Goal: Find specific page/section: Find specific page/section

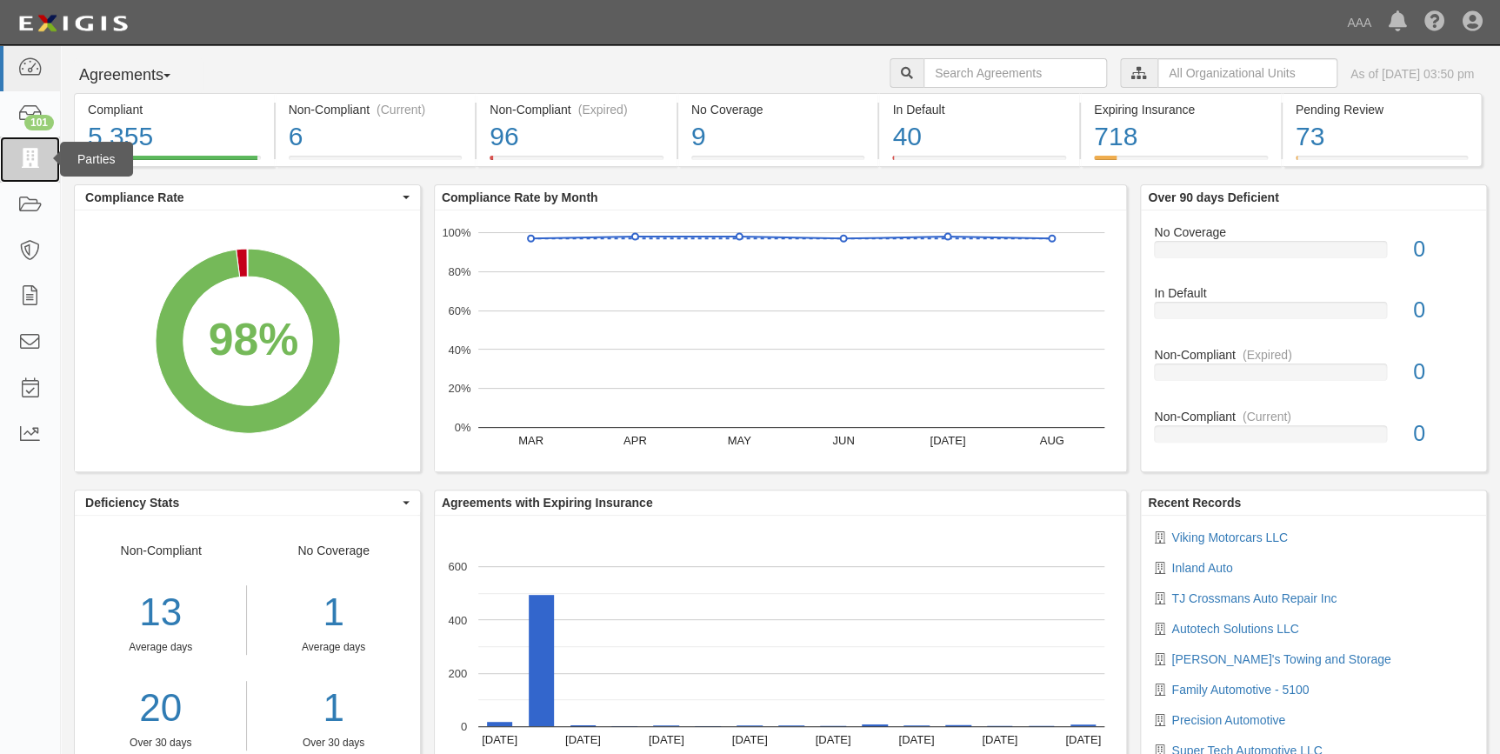
click at [31, 152] on icon at bounding box center [29, 160] width 24 height 20
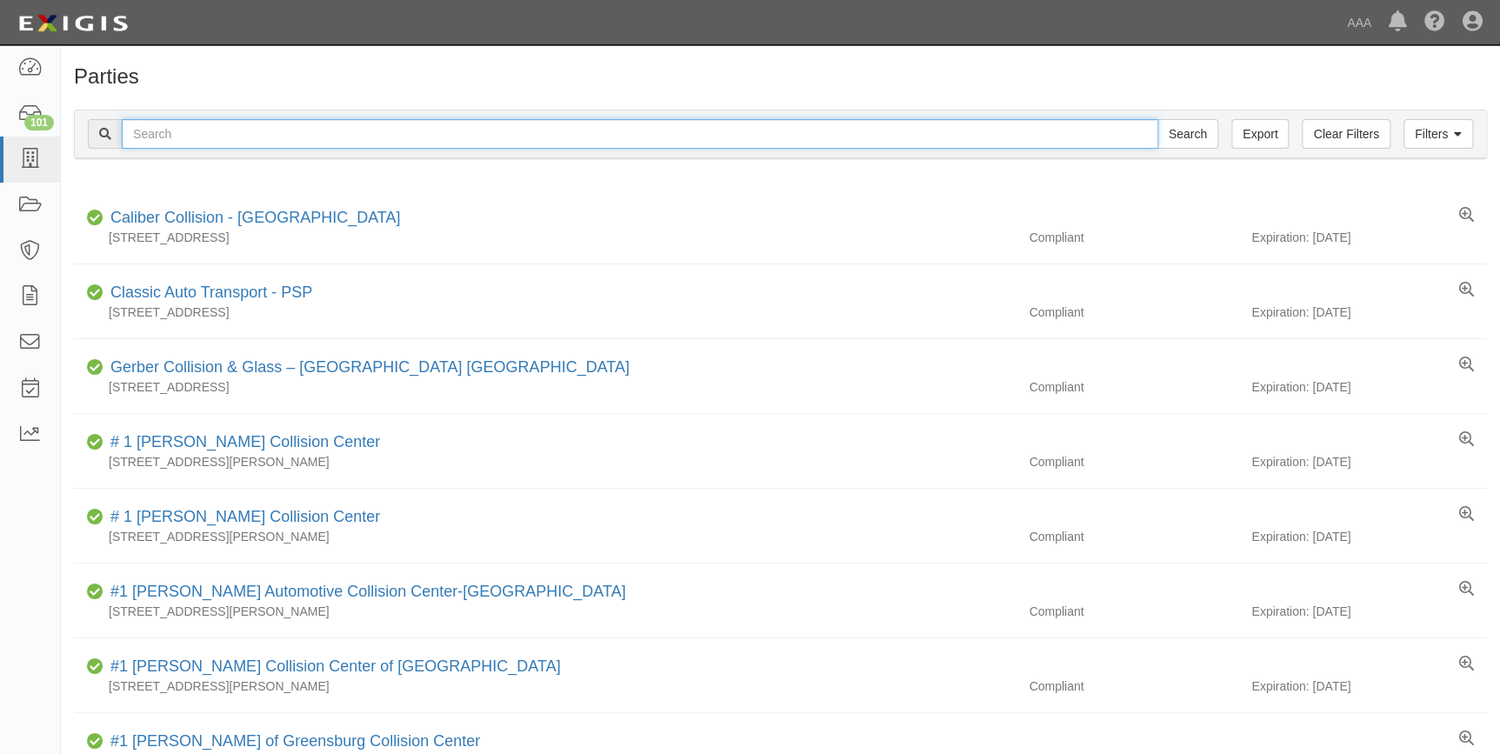
click at [209, 141] on input "text" at bounding box center [640, 134] width 1037 height 30
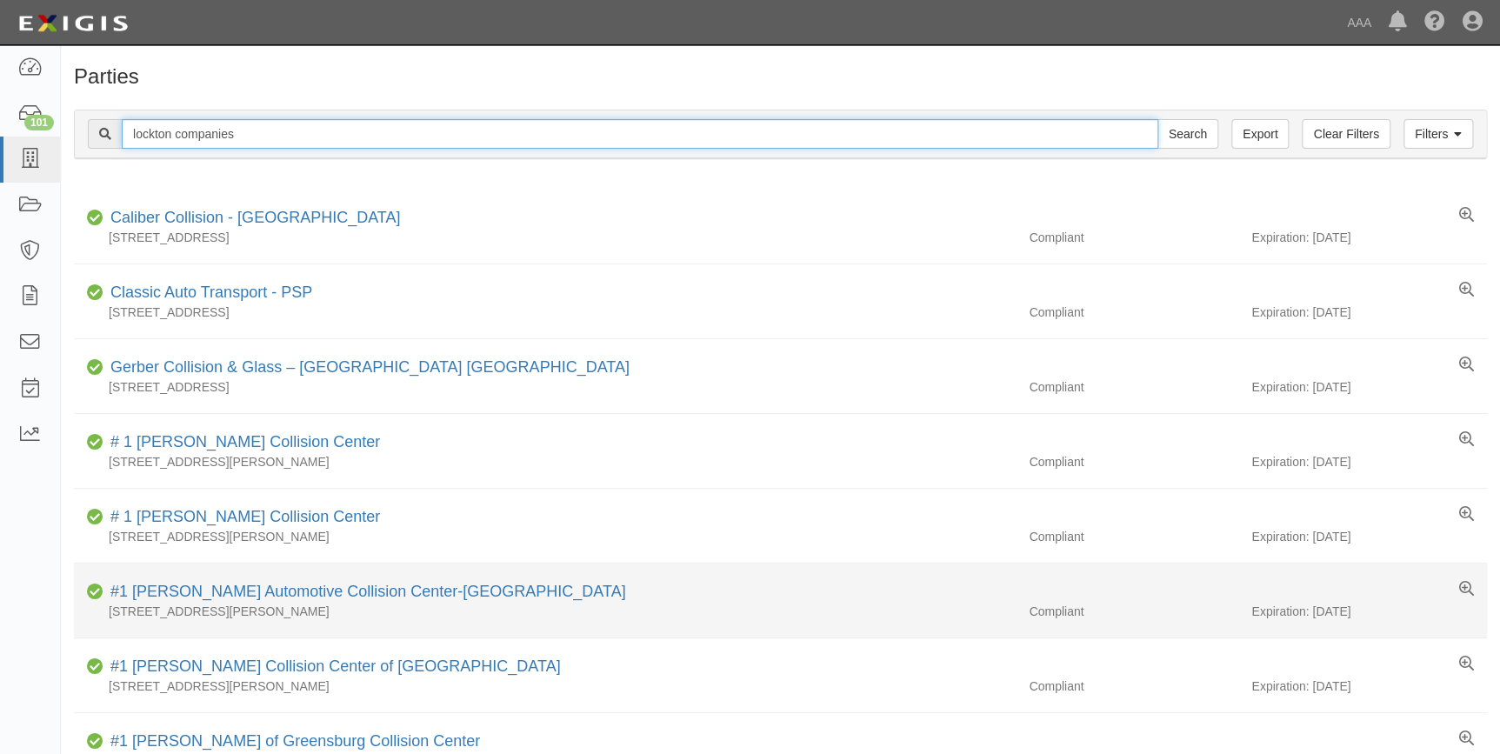
type input "lockton companies"
click at [1157, 119] on input "Search" at bounding box center [1187, 134] width 61 height 30
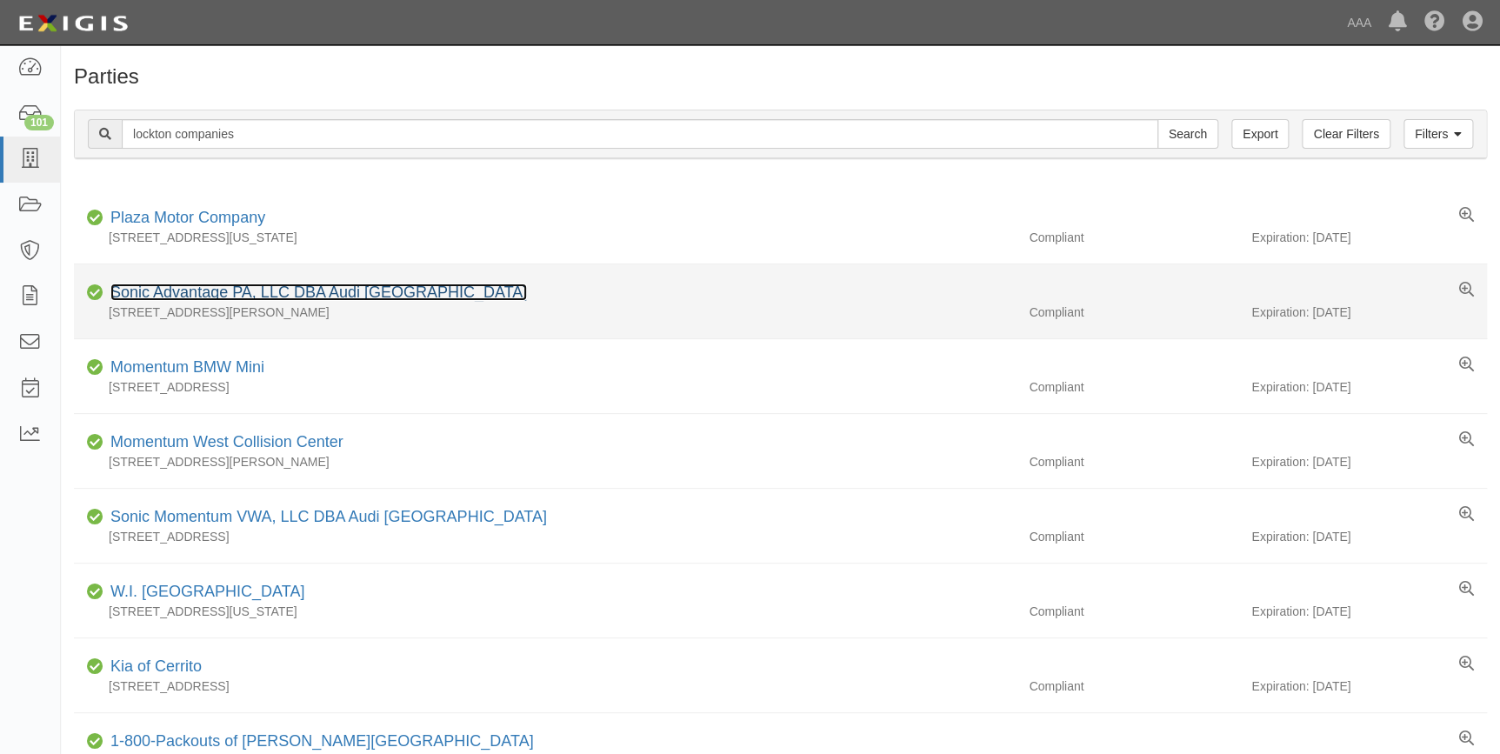
click at [321, 295] on link "Sonic Advantage PA, LLC DBA Audi West Houston" at bounding box center [318, 291] width 417 height 17
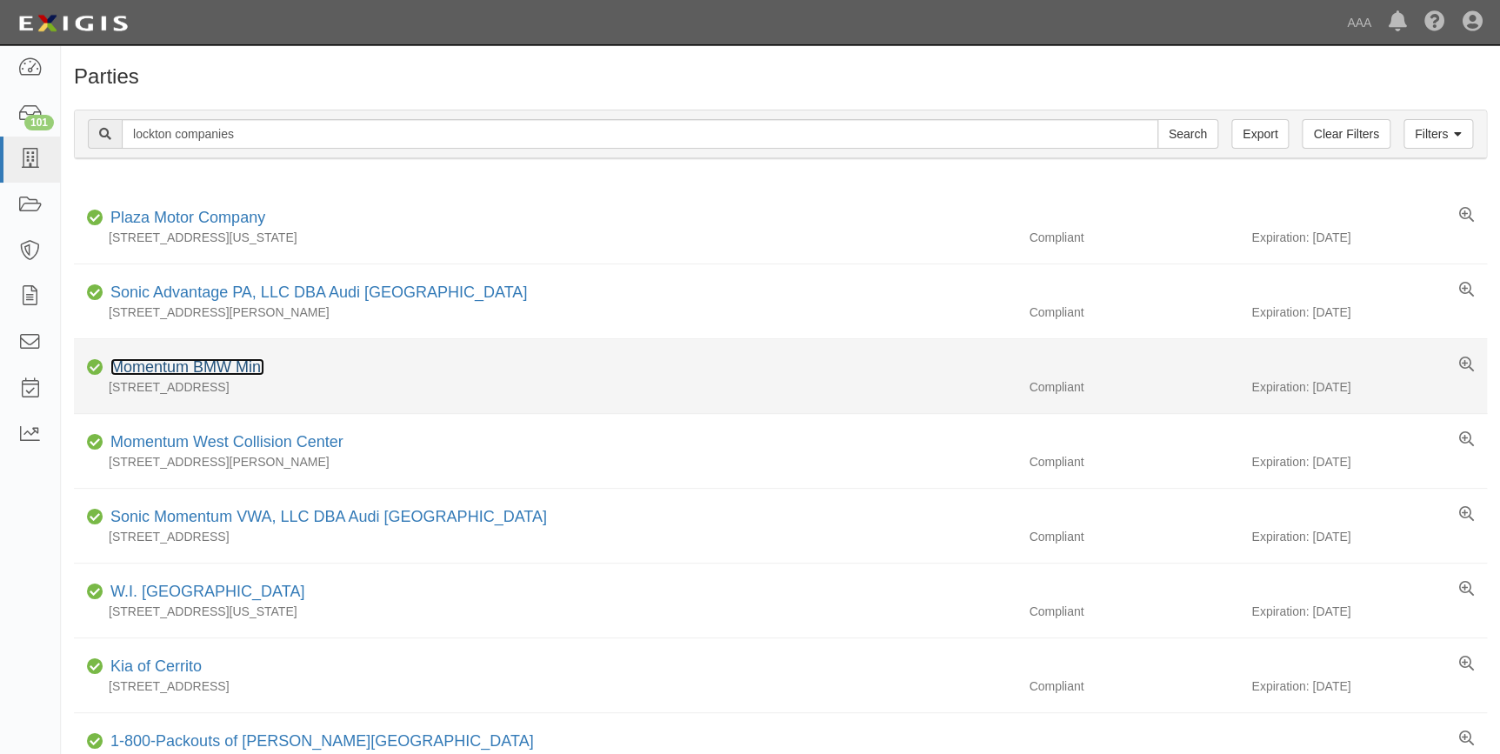
click at [213, 369] on link "Momentum BMW Mini" at bounding box center [187, 366] width 154 height 17
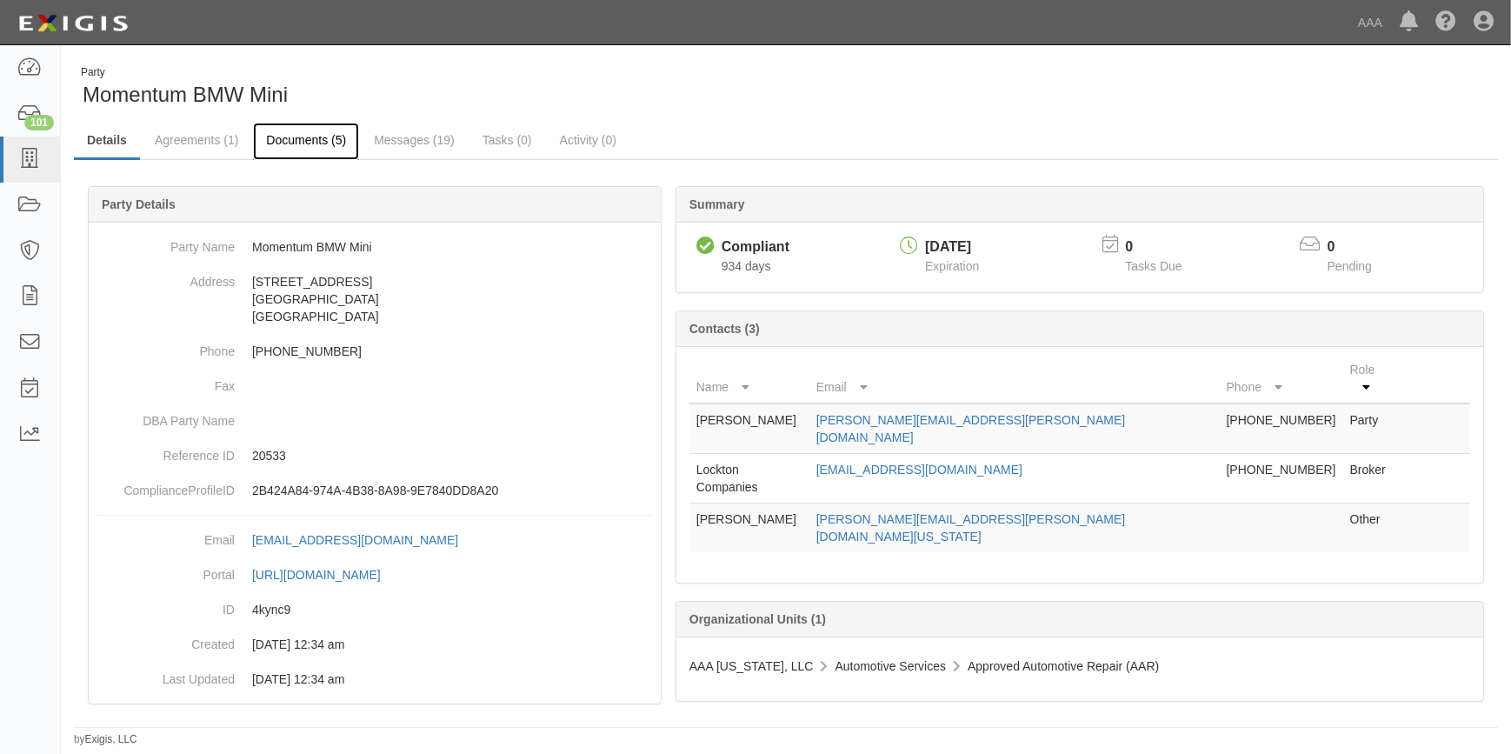
click at [284, 141] on link "Documents (5)" at bounding box center [306, 141] width 106 height 37
click at [25, 113] on icon at bounding box center [29, 114] width 24 height 20
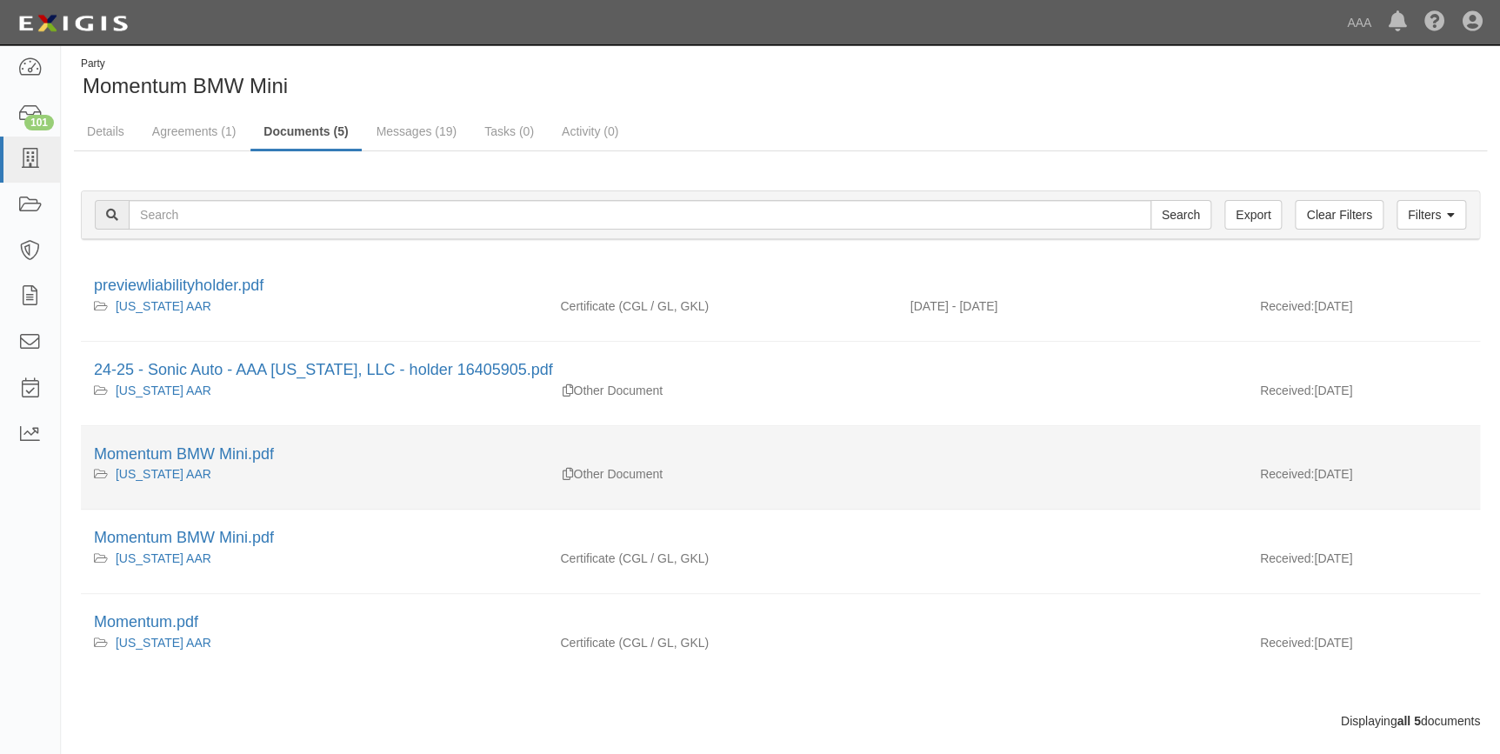
scroll to position [35, 0]
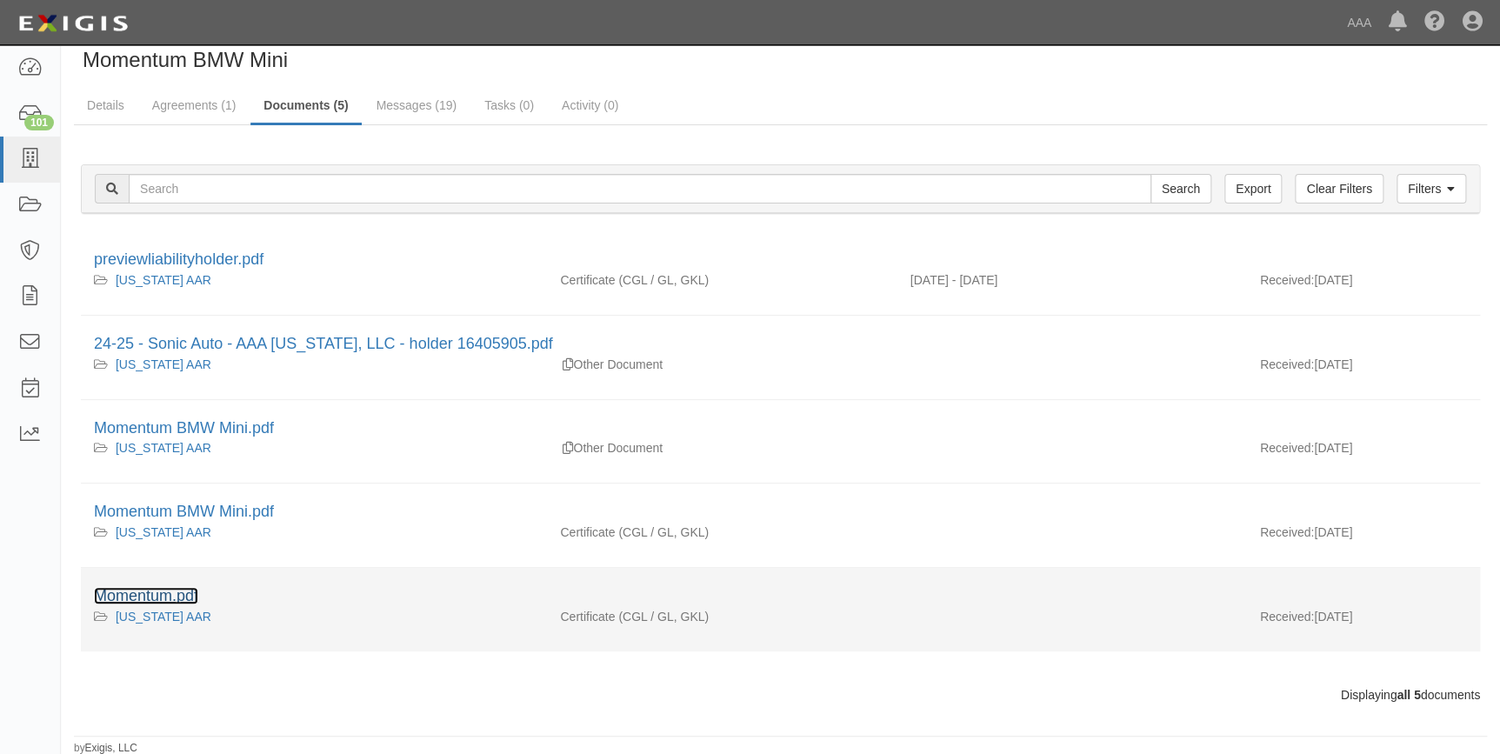
click at [171, 593] on link "Momentum.pdf" at bounding box center [146, 595] width 104 height 17
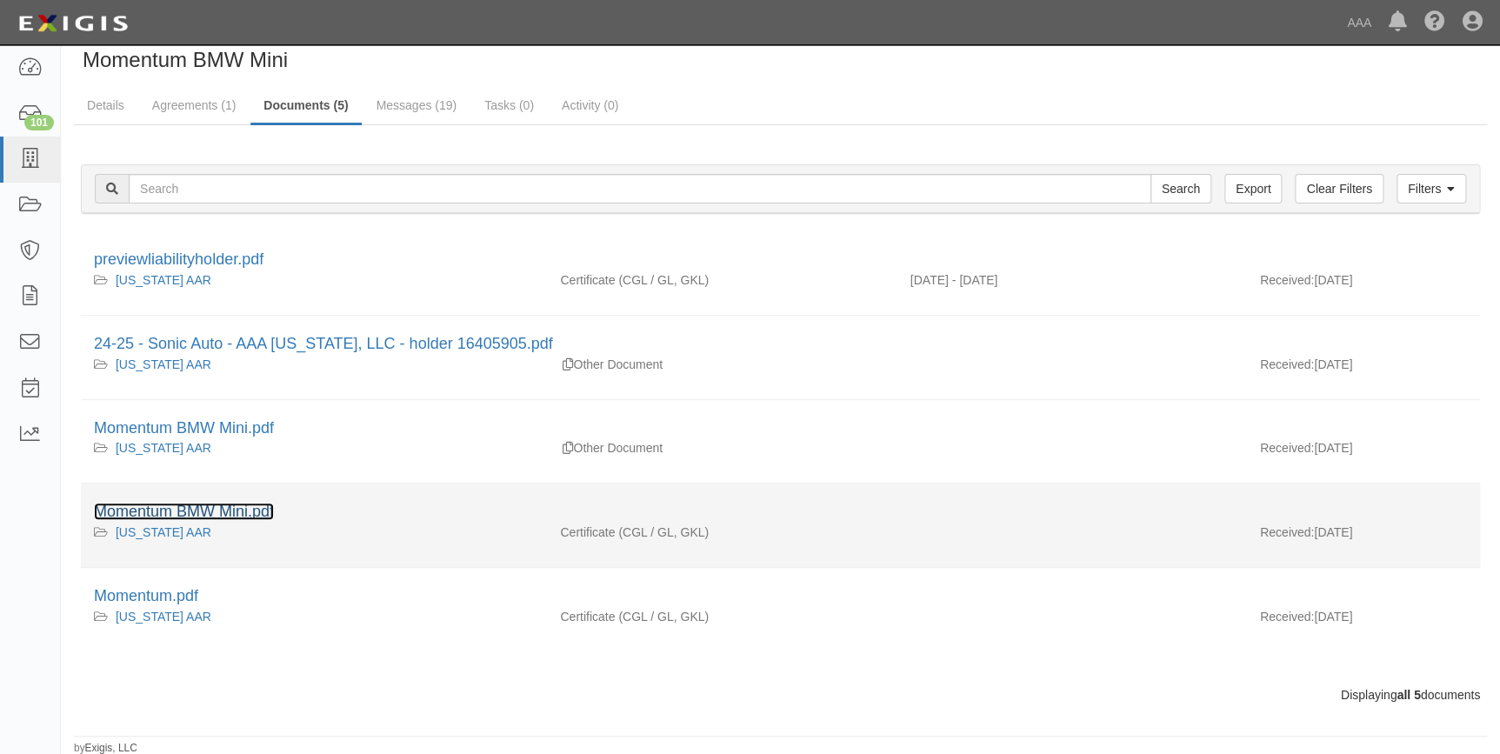
click at [199, 517] on link "Momentum BMW Mini.pdf" at bounding box center [184, 511] width 180 height 17
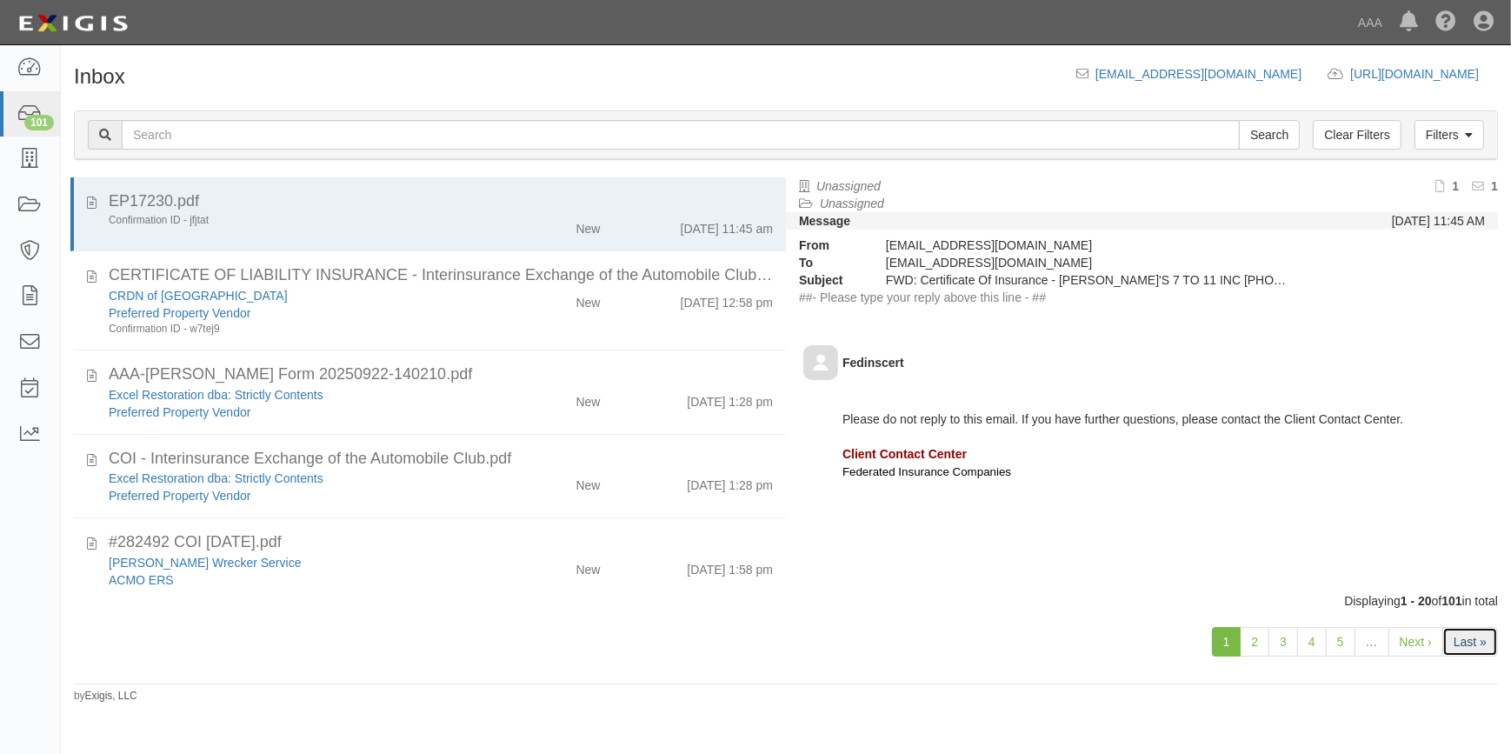
click at [1468, 645] on link "Last »" at bounding box center [1471, 642] width 56 height 30
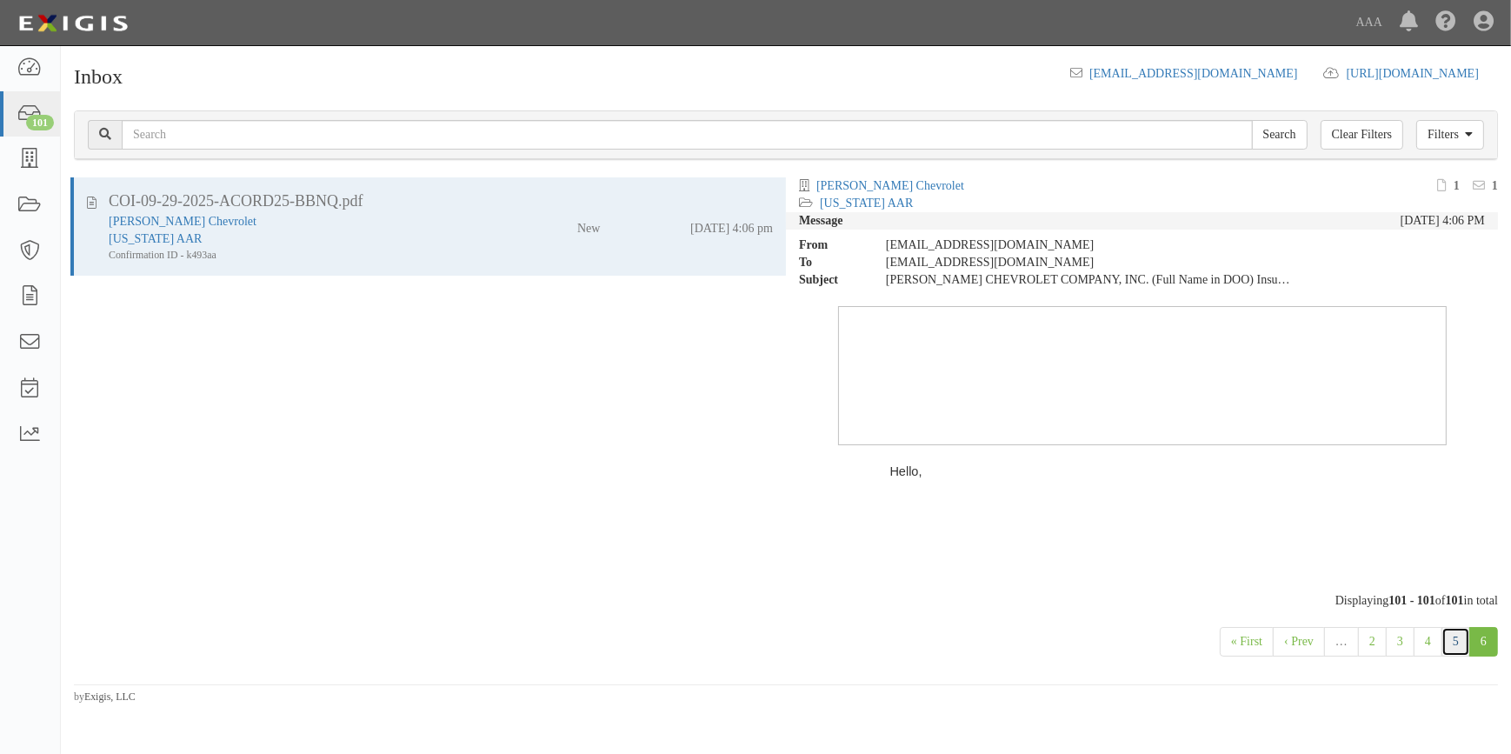
click at [1452, 638] on link "5" at bounding box center [1456, 642] width 29 height 30
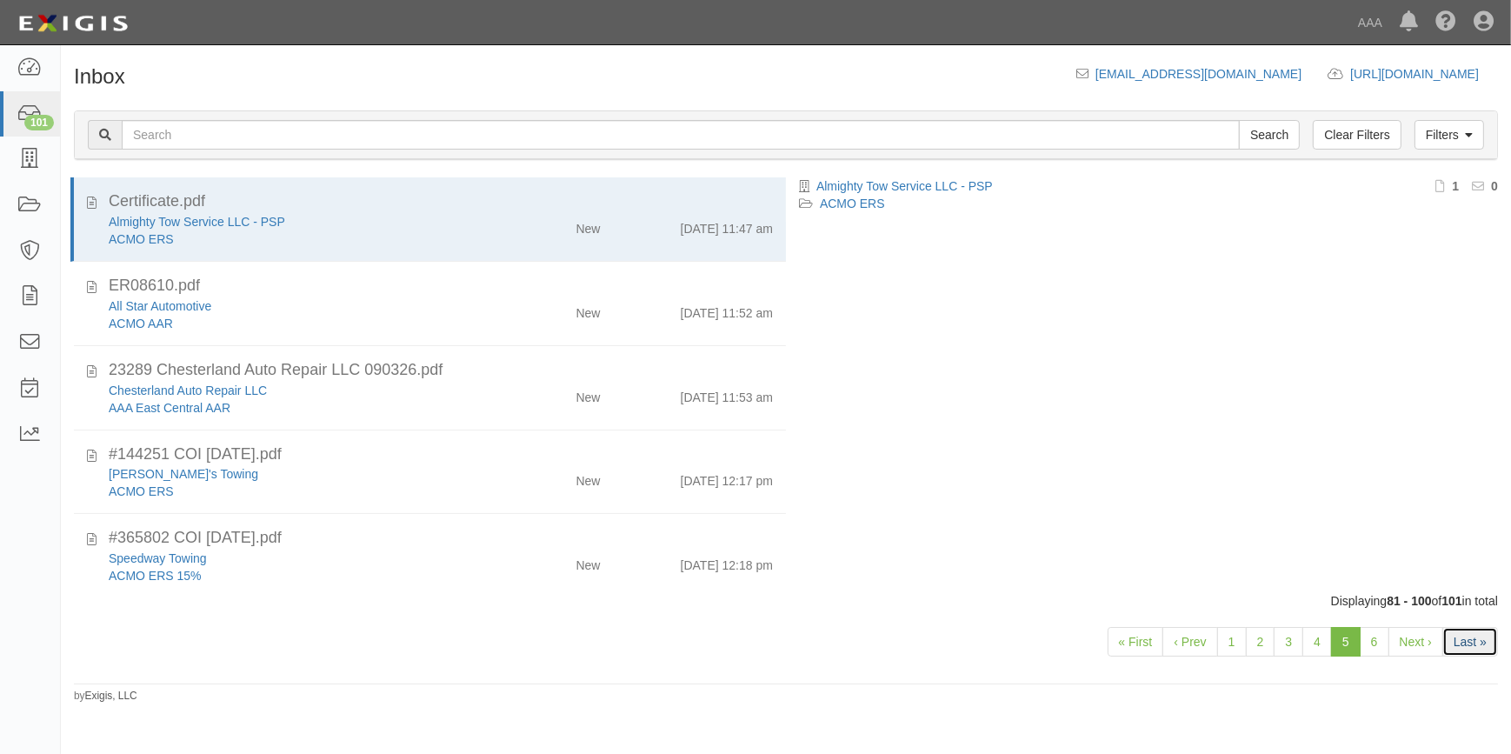
click at [1463, 644] on link "Last »" at bounding box center [1471, 642] width 56 height 30
